Goal: Information Seeking & Learning: Learn about a topic

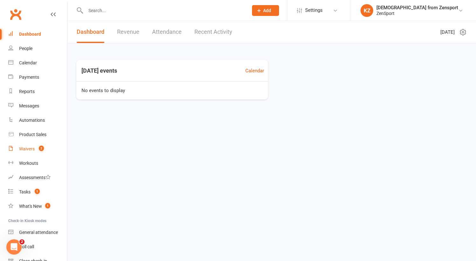
click at [28, 148] on div "Waivers" at bounding box center [27, 148] width 16 height 5
select select "100"
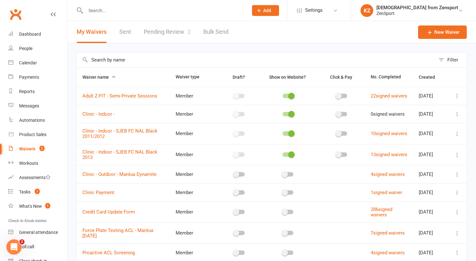
click at [163, 33] on link "Pending Review 2" at bounding box center [167, 32] width 47 height 22
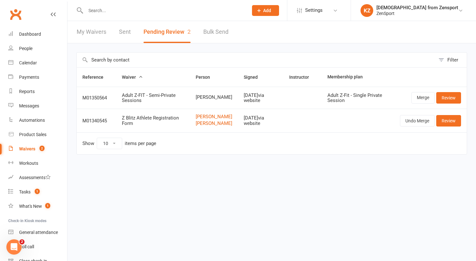
drag, startPoint x: 219, startPoint y: 101, endPoint x: 192, endPoint y: 101, distance: 26.7
click at [192, 101] on td "[PERSON_NAME]" at bounding box center [214, 98] width 48 height 22
copy span "[PERSON_NAME]"
click at [102, 11] on input "text" at bounding box center [164, 10] width 160 height 9
paste input "[PERSON_NAME]"
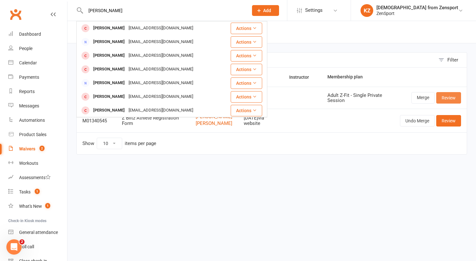
type input "[PERSON_NAME]"
click at [454, 96] on link "Review" at bounding box center [449, 97] width 25 height 11
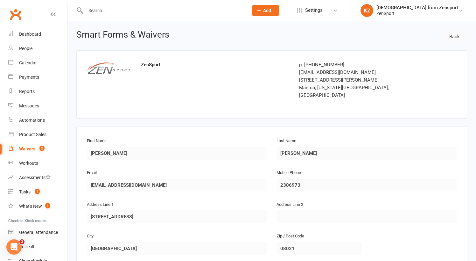
click at [455, 36] on link "Back" at bounding box center [454, 36] width 25 height 13
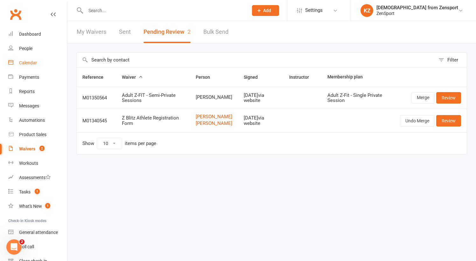
click at [33, 61] on div "Calendar" at bounding box center [28, 62] width 18 height 5
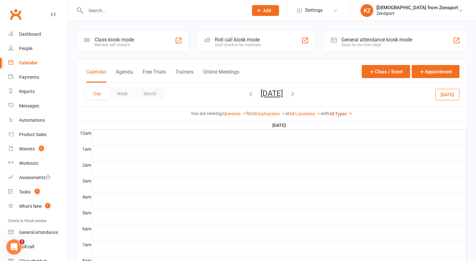
click at [345, 112] on link "All Types" at bounding box center [341, 113] width 23 height 5
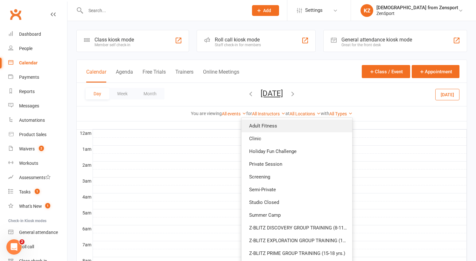
click at [304, 128] on link "Adult Fitness" at bounding box center [297, 125] width 111 height 13
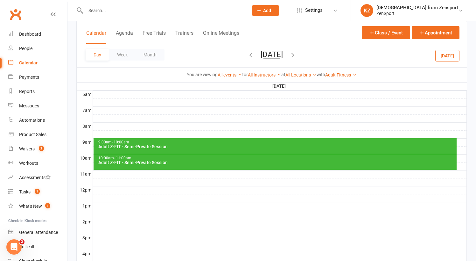
scroll to position [122, 0]
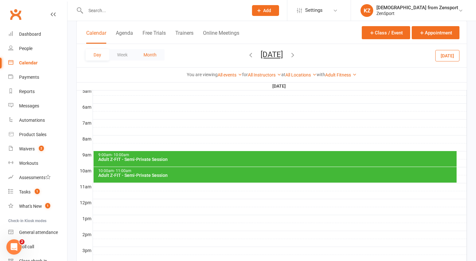
click at [148, 52] on button "Month" at bounding box center [150, 54] width 29 height 11
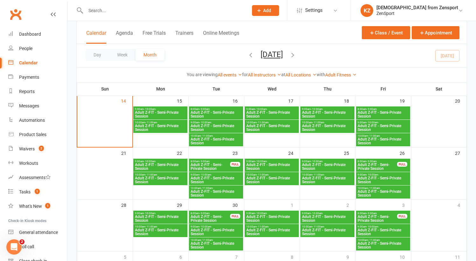
scroll to position [143, 0]
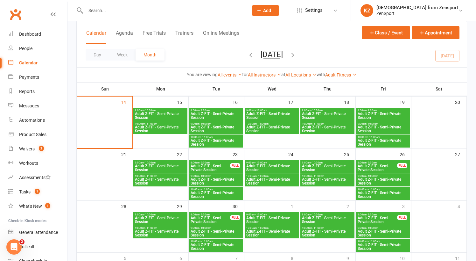
click at [172, 122] on span "10:00am - 11:00am" at bounding box center [161, 123] width 52 height 3
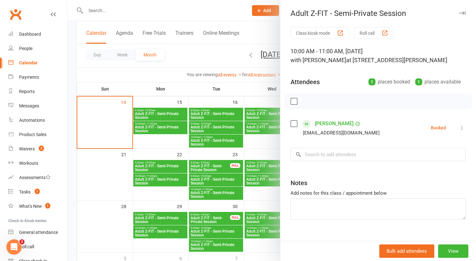
click at [172, 111] on div at bounding box center [272, 130] width 409 height 261
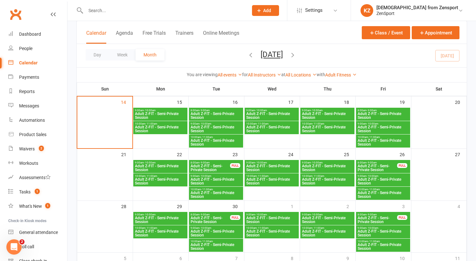
click at [176, 112] on span "Adult Z-FIT - Semi-Private Session" at bounding box center [161, 116] width 52 height 8
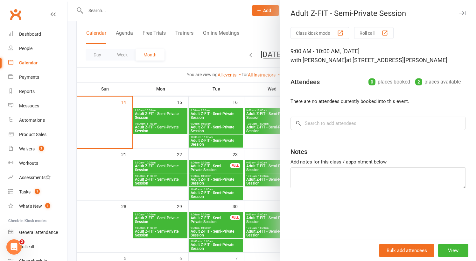
click at [207, 119] on div at bounding box center [272, 130] width 409 height 261
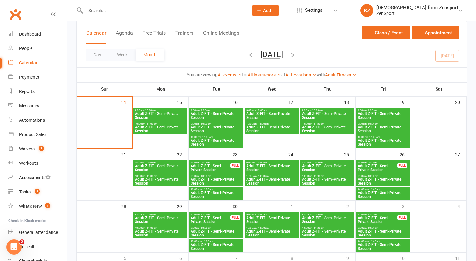
click at [212, 112] on span "Adult Z-FIT - Semi-Private Session" at bounding box center [216, 116] width 52 height 8
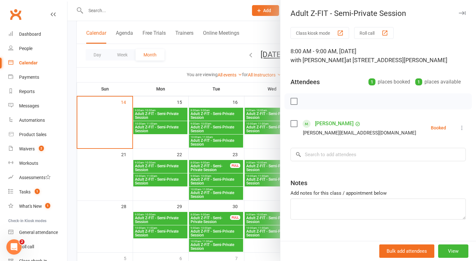
click at [216, 127] on div at bounding box center [272, 130] width 409 height 261
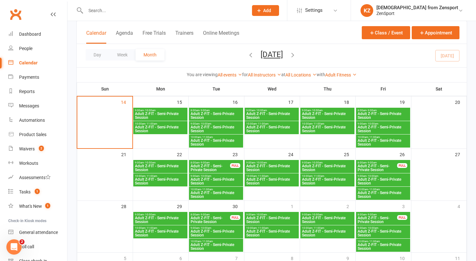
click at [226, 127] on span "Adult Z-FIT - Semi-Private Session" at bounding box center [216, 129] width 52 height 8
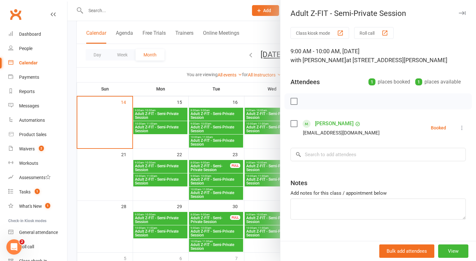
click at [225, 128] on div at bounding box center [272, 130] width 409 height 261
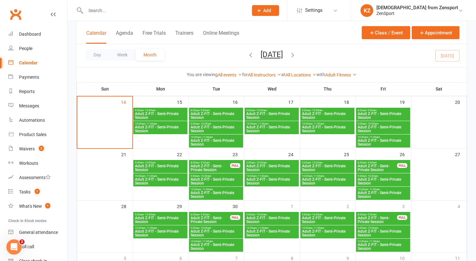
click at [225, 140] on span "Adult Z-FIT - Semi-Private Session" at bounding box center [216, 143] width 52 height 8
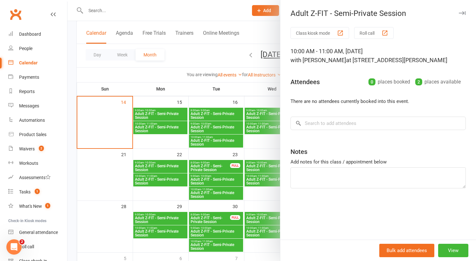
click at [225, 140] on div at bounding box center [272, 130] width 409 height 261
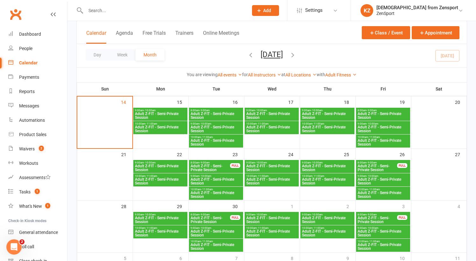
click at [263, 108] on div "9:00am - 10:00am Adult Z-FIT - Semi-Private Session" at bounding box center [272, 114] width 54 height 13
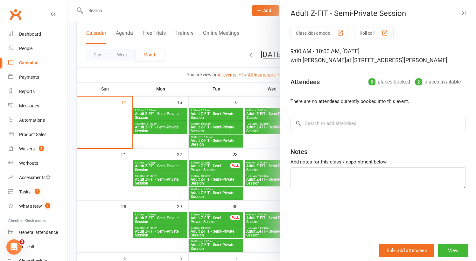
click at [268, 123] on div at bounding box center [272, 130] width 409 height 261
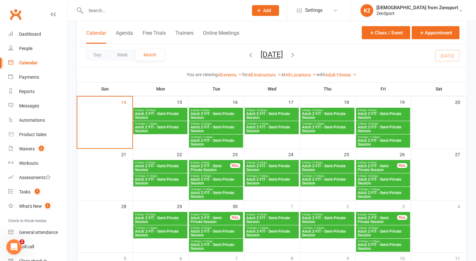
click at [278, 125] on span "Adult Z-FIT - Semi-Private Session" at bounding box center [272, 129] width 52 height 8
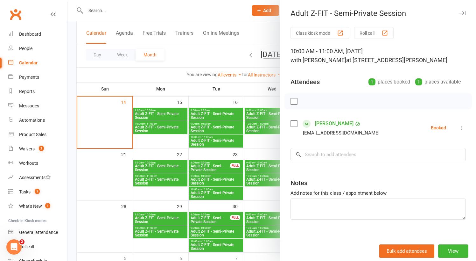
click at [263, 128] on div at bounding box center [272, 130] width 409 height 261
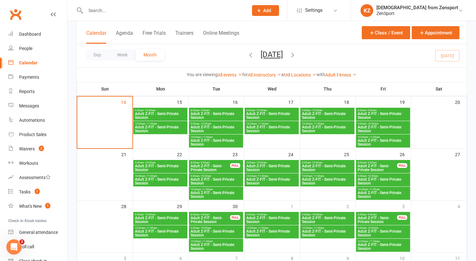
click at [335, 110] on span "9:00am - 10:00am" at bounding box center [328, 110] width 52 height 3
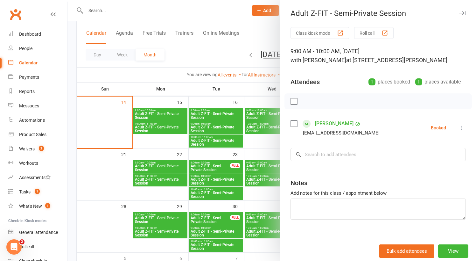
click at [271, 120] on div at bounding box center [272, 130] width 409 height 261
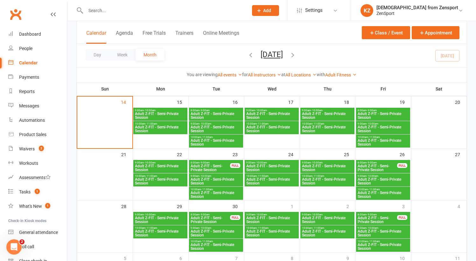
click at [322, 125] on span "Adult Z-FIT - Semi-Private Session" at bounding box center [328, 129] width 52 height 8
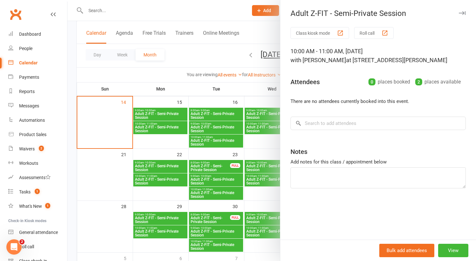
click at [258, 126] on div at bounding box center [272, 130] width 409 height 261
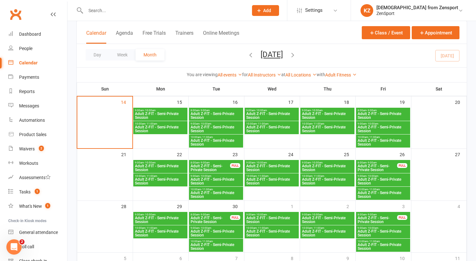
click at [377, 110] on span "- 9:00am" at bounding box center [372, 110] width 10 height 3
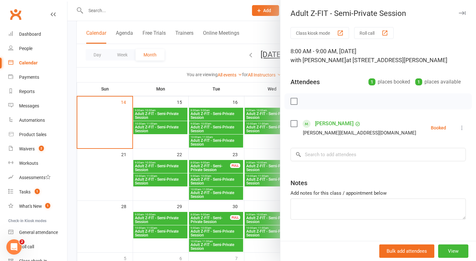
click at [272, 124] on div at bounding box center [272, 130] width 409 height 261
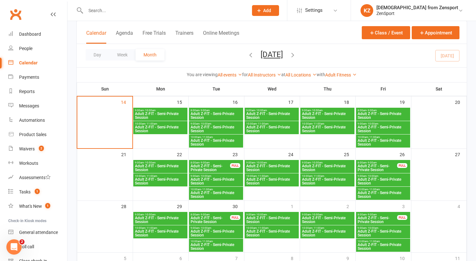
click at [372, 109] on span "- 9:00am" at bounding box center [372, 110] width 10 height 3
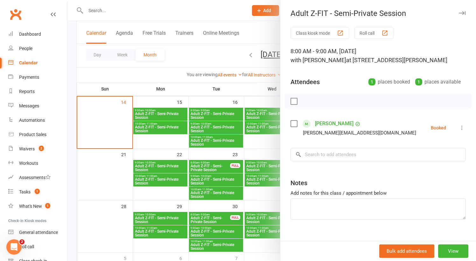
click at [258, 119] on div at bounding box center [272, 130] width 409 height 261
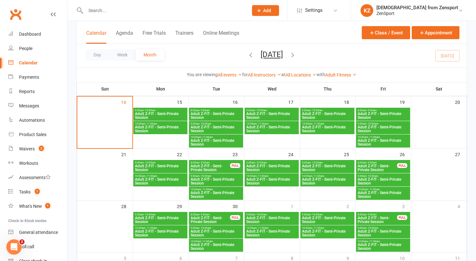
click at [367, 123] on span "- 10:00am" at bounding box center [373, 123] width 12 height 3
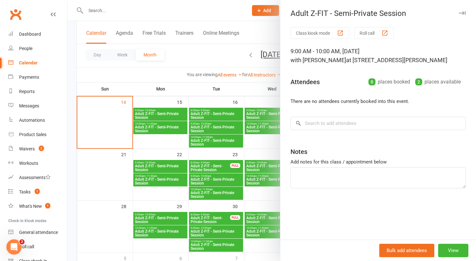
click at [257, 123] on div at bounding box center [272, 130] width 409 height 261
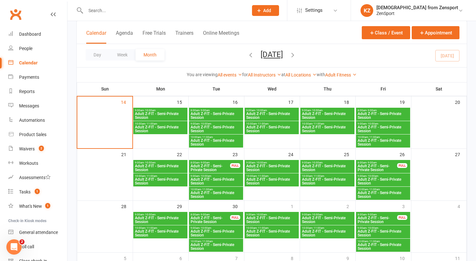
click at [369, 141] on span "Adult Z-FIT - Semi-Private Session" at bounding box center [384, 143] width 52 height 8
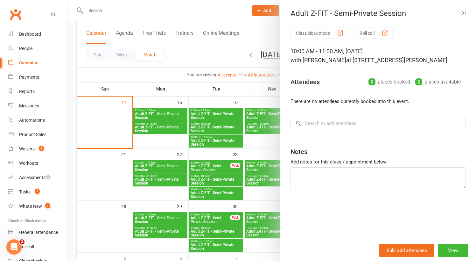
click at [261, 129] on div at bounding box center [272, 130] width 409 height 261
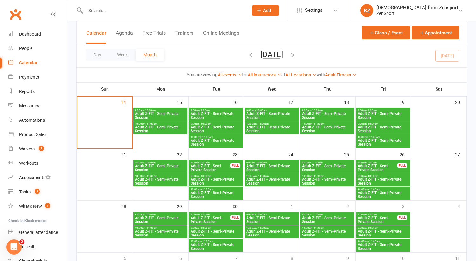
click at [271, 179] on span "Adult Z-FIT - Semi-Private Session" at bounding box center [272, 181] width 52 height 8
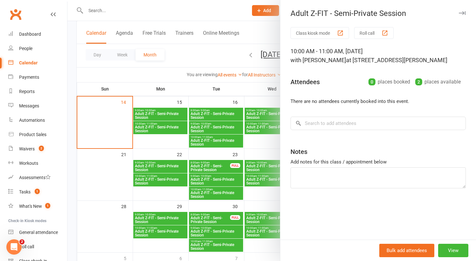
click at [223, 174] on div at bounding box center [272, 130] width 409 height 261
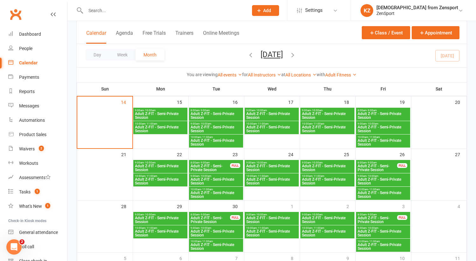
click at [203, 191] on span "Adult Z-FIT - Semi-Private Session" at bounding box center [216, 195] width 52 height 8
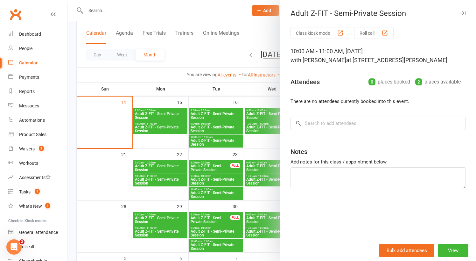
click at [172, 178] on div at bounding box center [272, 130] width 409 height 261
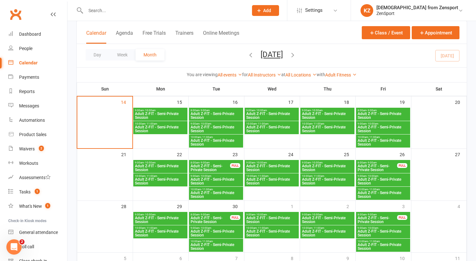
click at [161, 177] on span "Adult Z-FIT - Semi-Private Session" at bounding box center [161, 181] width 52 height 8
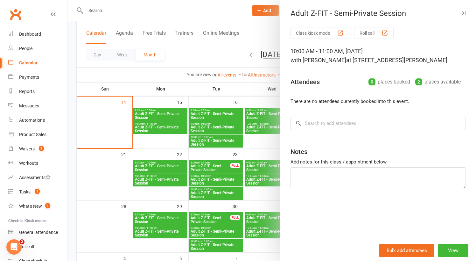
click at [182, 176] on div at bounding box center [272, 130] width 409 height 261
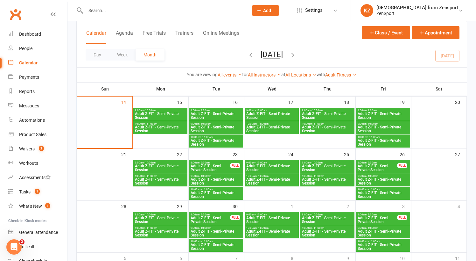
click at [211, 139] on span "Adult Z-FIT - Semi-Private Session" at bounding box center [216, 143] width 52 height 8
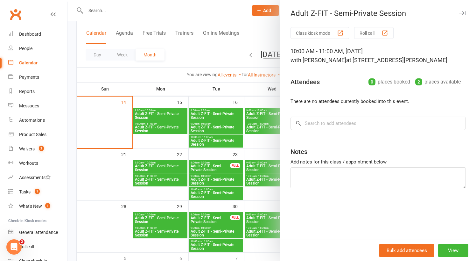
click at [214, 128] on div at bounding box center [272, 130] width 409 height 261
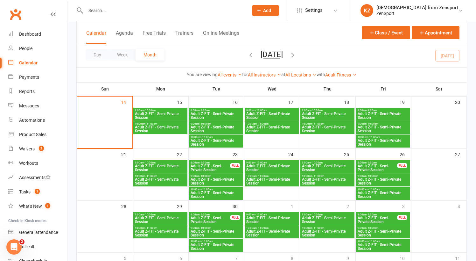
click at [223, 125] on span "Adult Z-FIT - Semi-Private Session" at bounding box center [216, 129] width 52 height 8
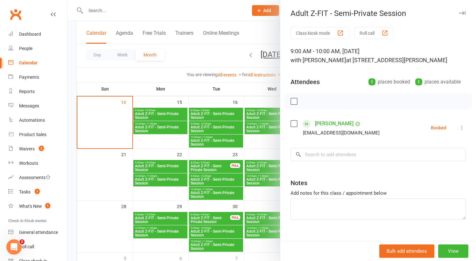
click at [221, 112] on div at bounding box center [272, 130] width 409 height 261
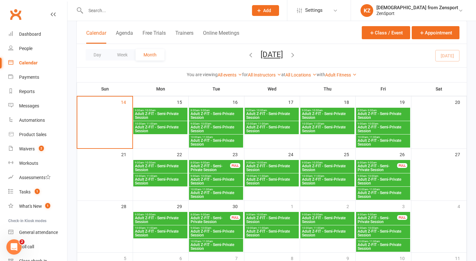
click at [227, 113] on span "Adult Z-FIT - Semi-Private Session" at bounding box center [216, 116] width 52 height 8
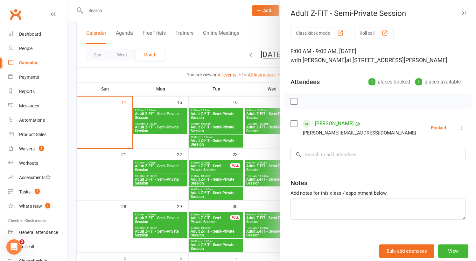
click at [225, 139] on div at bounding box center [272, 130] width 409 height 261
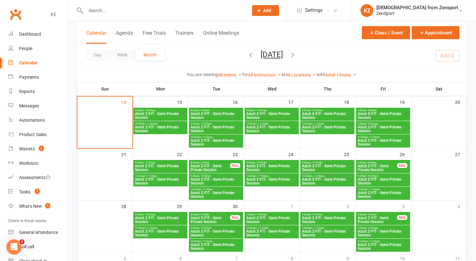
click at [231, 139] on span "Adult Z-FIT - Semi-Private Session" at bounding box center [216, 143] width 52 height 8
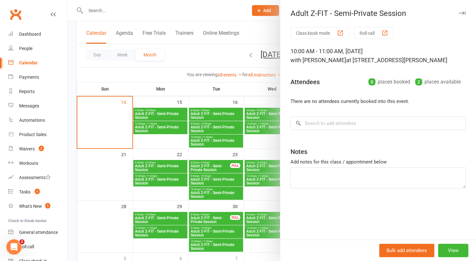
click at [231, 139] on div at bounding box center [272, 130] width 409 height 261
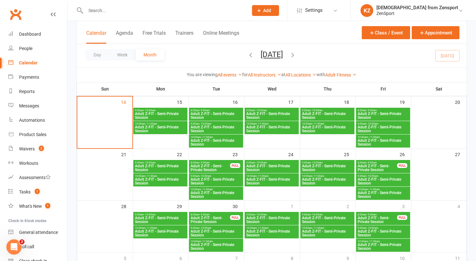
click at [260, 124] on span "- 11:00am" at bounding box center [263, 123] width 12 height 3
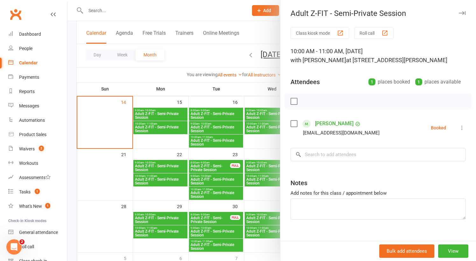
click at [259, 124] on div at bounding box center [272, 130] width 409 height 261
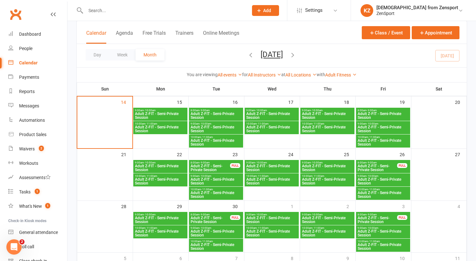
click at [266, 108] on div "9:00am - 10:00am Adult Z-FIT - Semi-Private Session" at bounding box center [272, 114] width 54 height 13
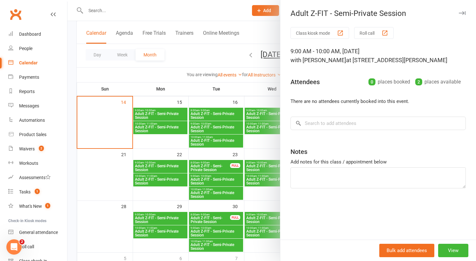
click at [239, 134] on div at bounding box center [272, 130] width 409 height 261
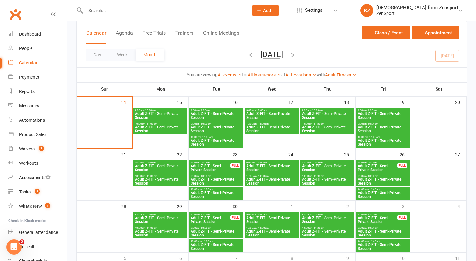
click at [265, 110] on span "- 10:00am" at bounding box center [261, 110] width 12 height 3
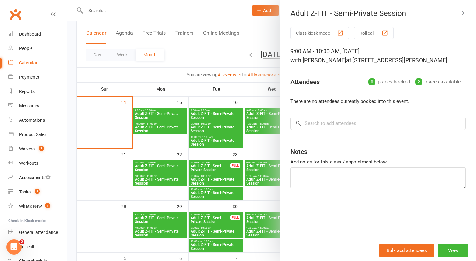
click at [257, 117] on div at bounding box center [272, 130] width 409 height 261
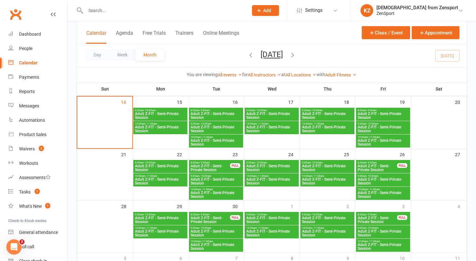
click at [328, 112] on span "Adult Z-FIT - Semi-Private Session" at bounding box center [328, 116] width 52 height 8
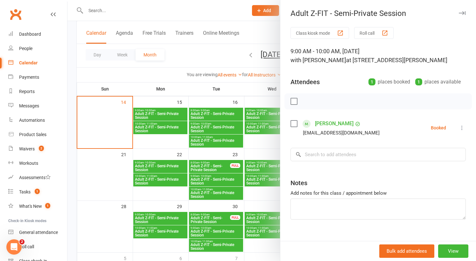
click at [252, 124] on div at bounding box center [272, 130] width 409 height 261
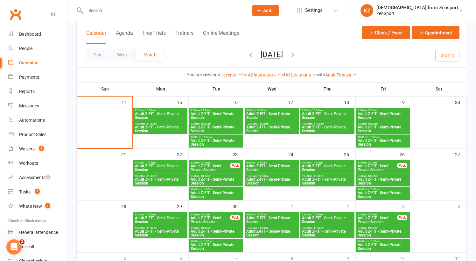
click at [313, 125] on span "- 11:00am" at bounding box center [319, 123] width 12 height 3
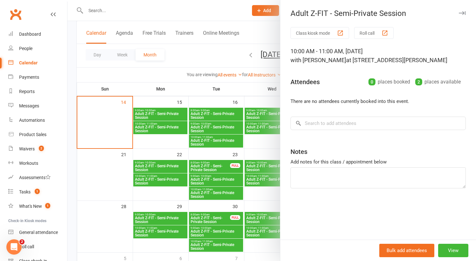
click at [255, 128] on div at bounding box center [272, 130] width 409 height 261
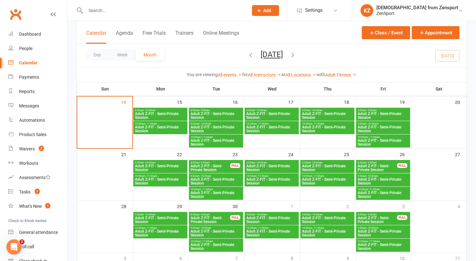
click at [369, 124] on span "- 10:00am" at bounding box center [373, 123] width 12 height 3
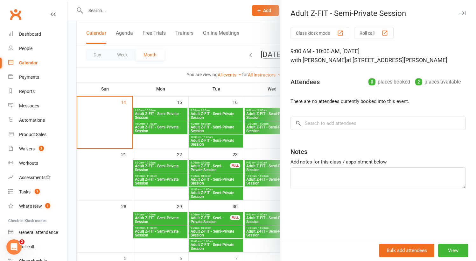
click at [251, 130] on div at bounding box center [272, 130] width 409 height 261
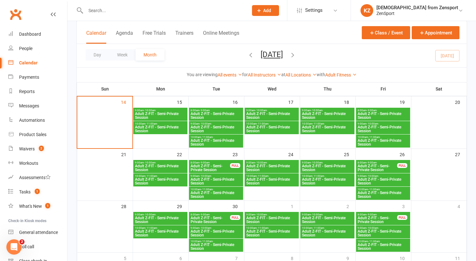
click at [373, 140] on span "Adult Z-FIT - Semi-Private Session" at bounding box center [384, 143] width 52 height 8
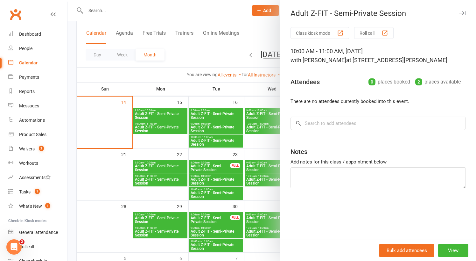
click at [255, 120] on div at bounding box center [272, 130] width 409 height 261
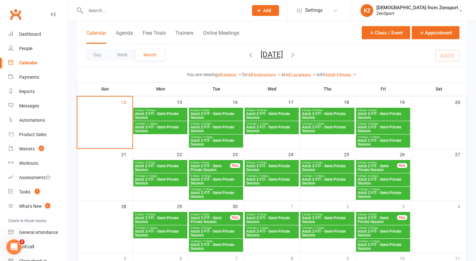
click at [324, 112] on span "Adult Z-FIT - Semi-Private Session" at bounding box center [328, 116] width 52 height 8
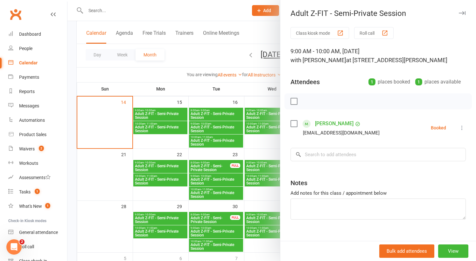
click at [266, 129] on div at bounding box center [272, 130] width 409 height 261
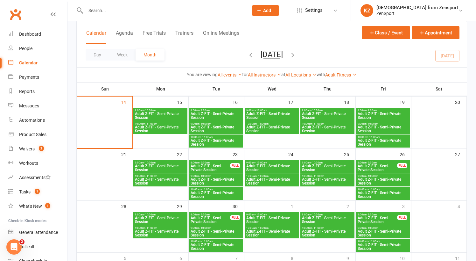
click at [318, 124] on span "- 11:00am" at bounding box center [319, 123] width 12 height 3
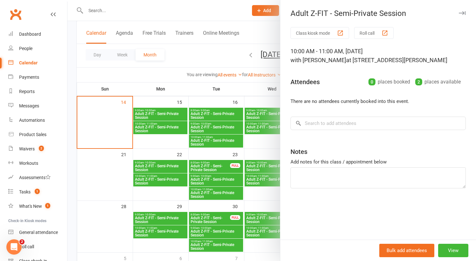
click at [220, 148] on div at bounding box center [272, 130] width 409 height 261
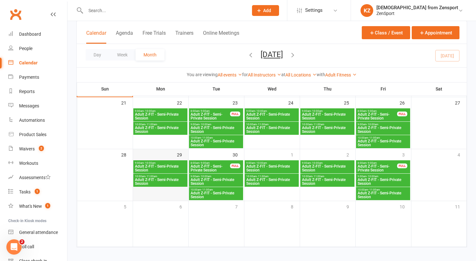
scroll to position [194, 0]
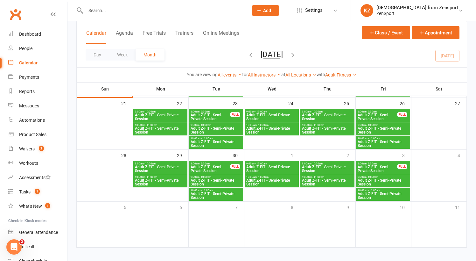
click at [168, 110] on div "9:00am - 10:00am Adult Z-FIT - Semi-Private Session" at bounding box center [160, 115] width 54 height 13
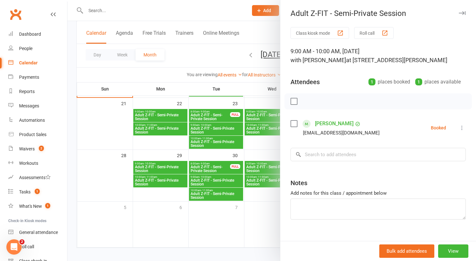
click at [173, 126] on div at bounding box center [272, 130] width 409 height 261
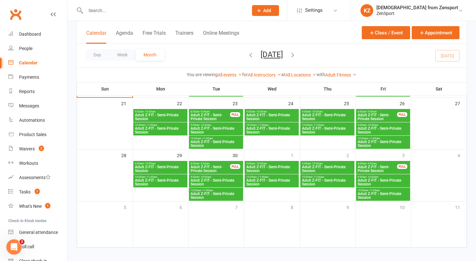
click at [179, 127] on span "Adult Z-FIT - Semi-Private Session" at bounding box center [161, 130] width 52 height 8
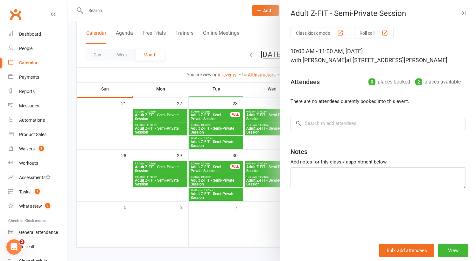
click at [171, 129] on div at bounding box center [272, 130] width 409 height 261
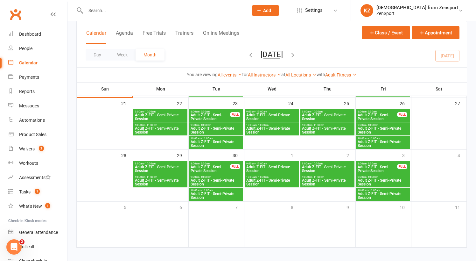
click at [209, 125] on span "- 10:00am" at bounding box center [206, 125] width 12 height 3
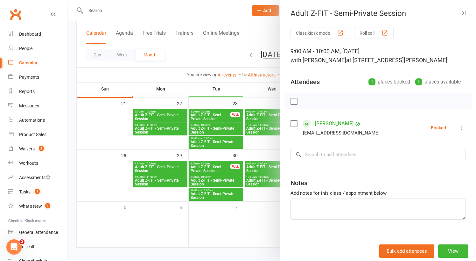
click at [210, 139] on div at bounding box center [272, 130] width 409 height 261
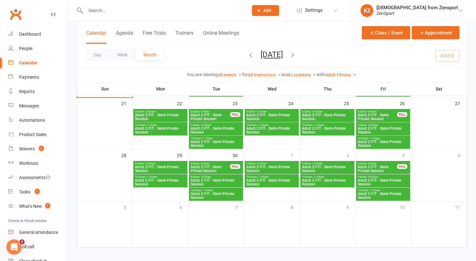
click at [216, 140] on span "Adult Z-FIT - Semi-Private Session" at bounding box center [216, 144] width 52 height 8
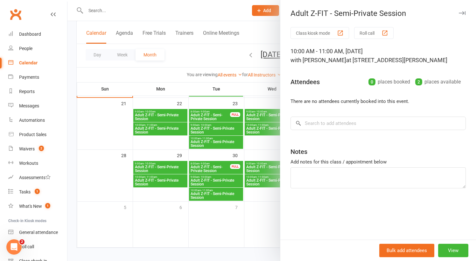
click at [216, 140] on div at bounding box center [272, 130] width 409 height 261
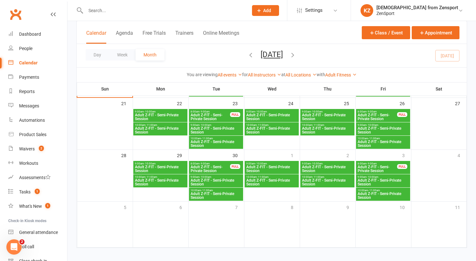
click at [268, 113] on span "Adult Z-FIT - Semi-Private Session" at bounding box center [272, 117] width 52 height 8
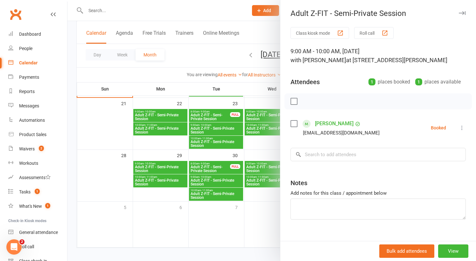
click at [242, 125] on div at bounding box center [272, 130] width 409 height 261
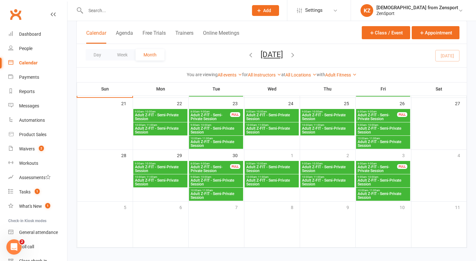
click at [264, 127] on span "Adult Z-FIT - Semi-Private Session" at bounding box center [272, 130] width 52 height 8
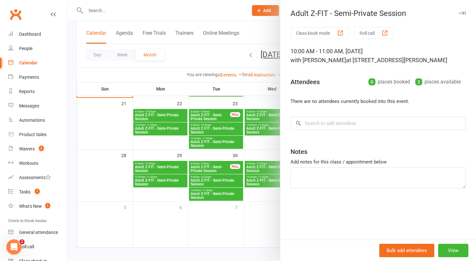
click at [238, 132] on div at bounding box center [272, 130] width 409 height 261
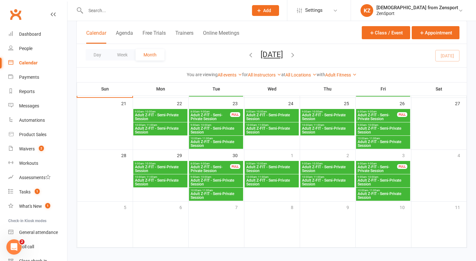
click at [314, 111] on span "- 10:00am" at bounding box center [317, 111] width 12 height 3
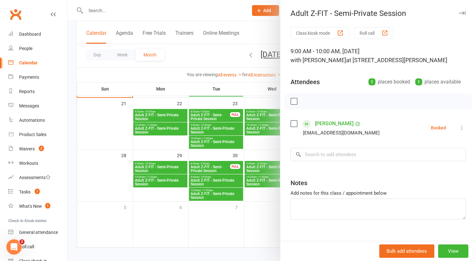
click at [263, 125] on div at bounding box center [272, 130] width 409 height 261
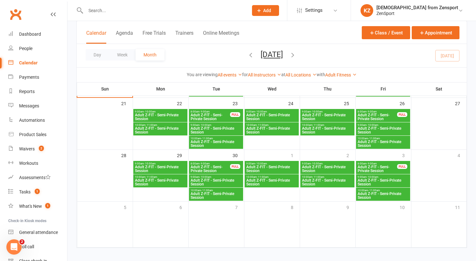
click at [317, 127] on span "Adult Z-FIT - Semi-Private Session" at bounding box center [328, 130] width 52 height 8
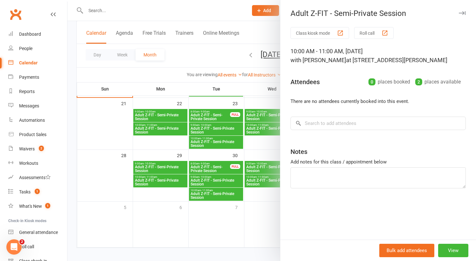
click at [256, 132] on div at bounding box center [272, 130] width 409 height 261
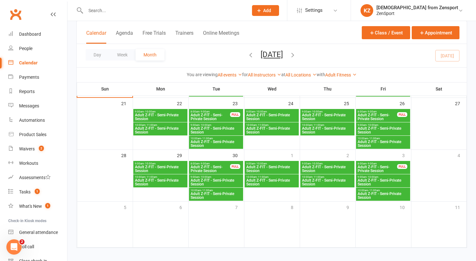
click at [372, 128] on span "Adult Z-FIT - Semi-Private Session" at bounding box center [384, 130] width 52 height 8
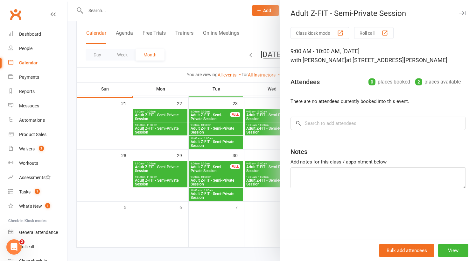
click at [276, 126] on div at bounding box center [272, 130] width 409 height 261
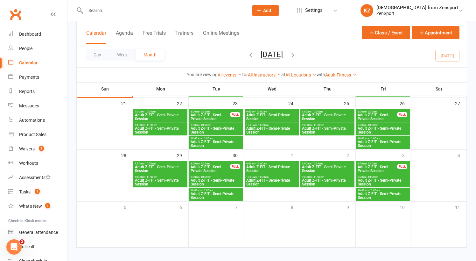
click at [379, 140] on span "Adult Z-FIT - Semi-Private Session" at bounding box center [384, 144] width 52 height 8
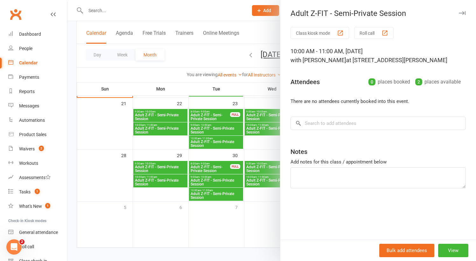
click at [239, 145] on div at bounding box center [272, 130] width 409 height 261
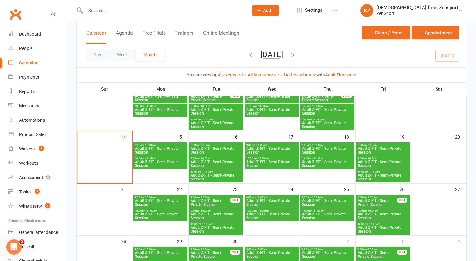
scroll to position [56, 0]
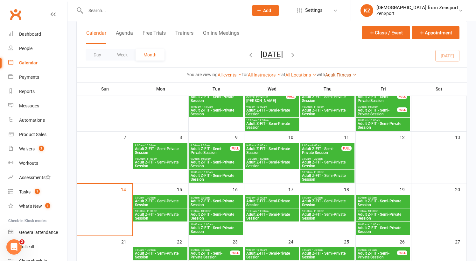
click at [337, 76] on link "Adult Fitness" at bounding box center [341, 74] width 32 height 5
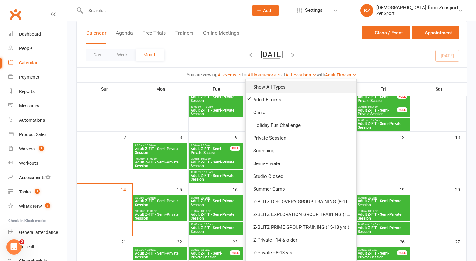
click at [313, 85] on link "Show All Types" at bounding box center [301, 87] width 111 height 13
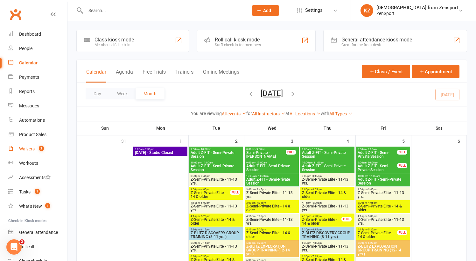
click at [29, 149] on div "Waivers" at bounding box center [27, 148] width 16 height 5
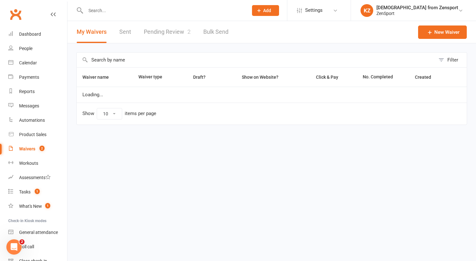
select select "100"
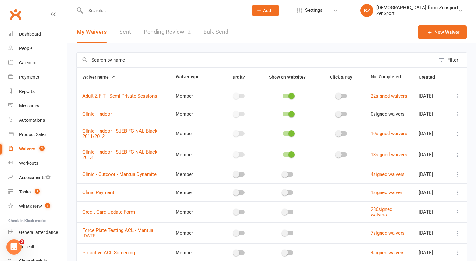
click at [172, 34] on link "Pending Review 2" at bounding box center [167, 32] width 47 height 22
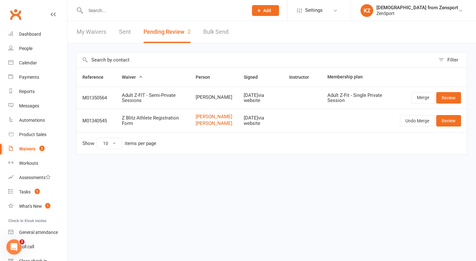
click at [96, 7] on input "text" at bounding box center [164, 10] width 160 height 9
type input "c"
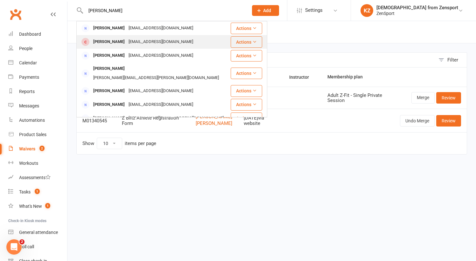
type input "gannon"
click at [119, 39] on div "Anthony Gannon" at bounding box center [108, 41] width 35 height 9
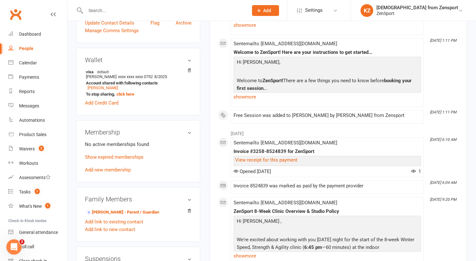
scroll to position [178, 0]
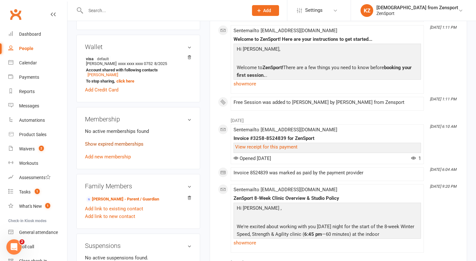
click at [131, 143] on link "Show expired memberships" at bounding box center [114, 144] width 59 height 6
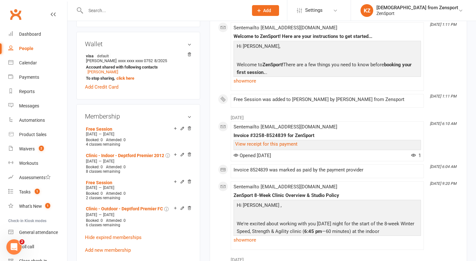
scroll to position [183, 0]
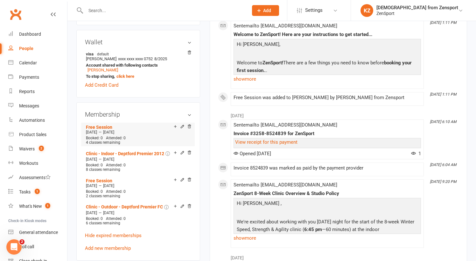
click at [104, 124] on li "Free Session Jan 6 2025 — Mar 5 2025 Booked: 0 Attended: 0 4 classes remaining" at bounding box center [137, 135] width 107 height 24
click at [106, 127] on link "Free Session" at bounding box center [99, 127] width 26 height 5
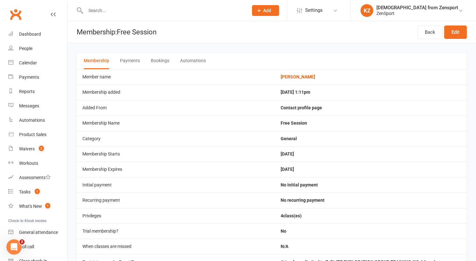
click at [166, 60] on button "Bookings" at bounding box center [160, 61] width 18 height 17
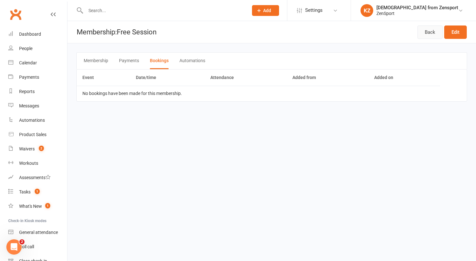
click at [436, 32] on link "Back" at bounding box center [430, 31] width 25 height 13
